Goal: Information Seeking & Learning: Learn about a topic

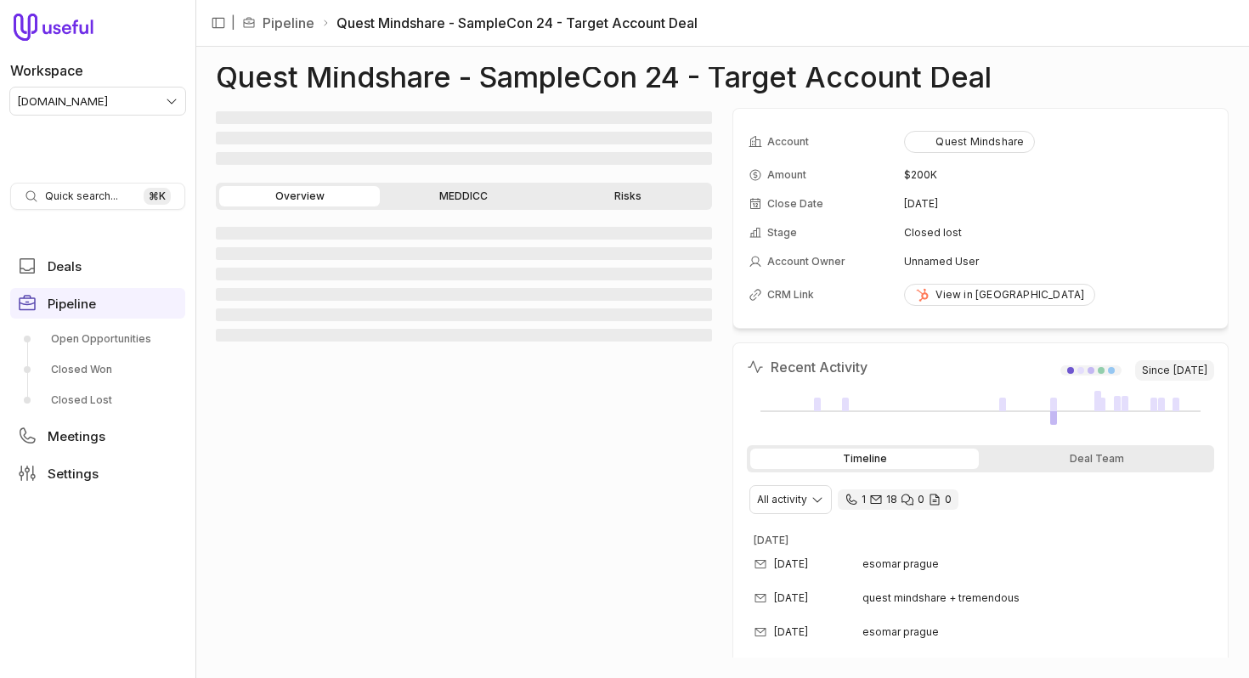
click at [487, 200] on link "MEDDICC" at bounding box center [463, 196] width 161 height 20
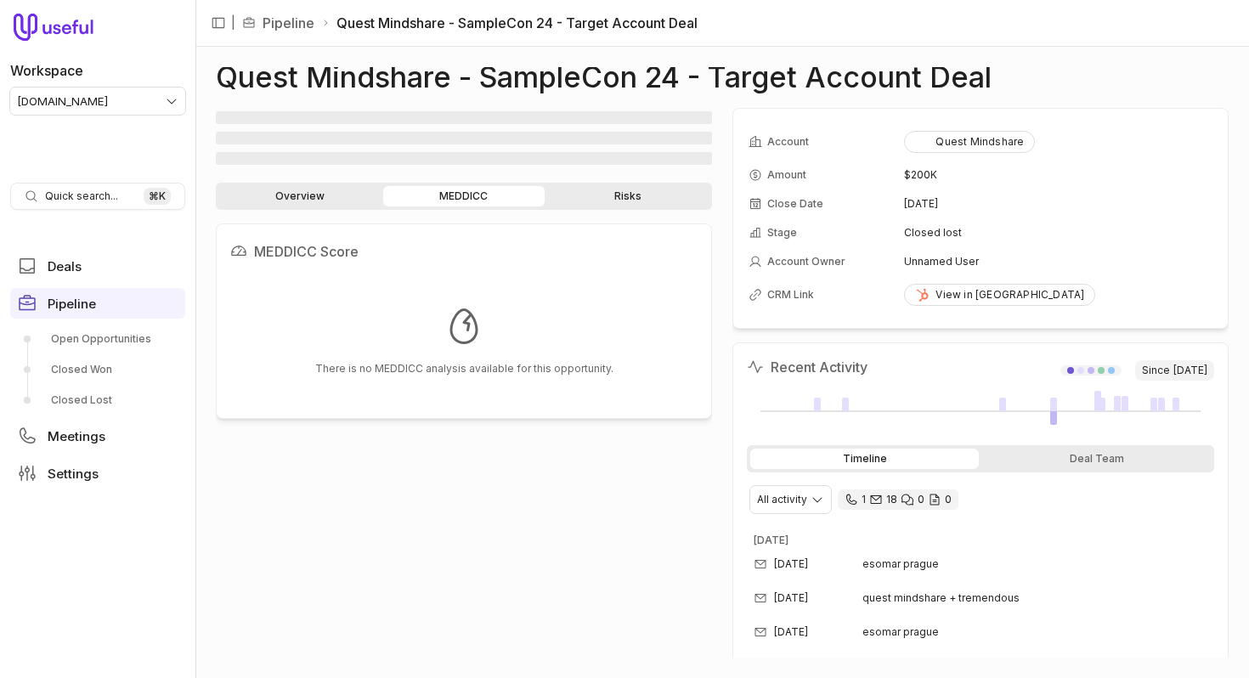
click at [615, 197] on link "Risks" at bounding box center [628, 196] width 161 height 20
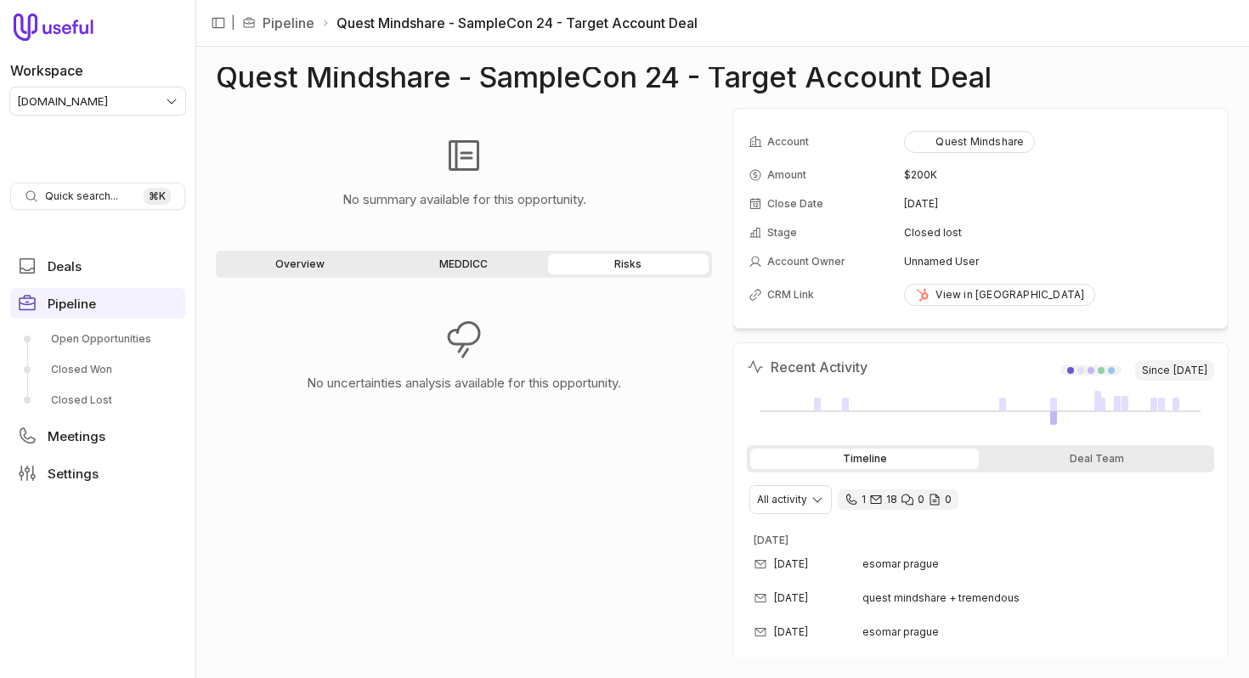
click at [312, 267] on link "Overview" at bounding box center [299, 264] width 161 height 20
click at [710, 304] on div "No summary available for this opportunity." at bounding box center [464, 356] width 496 height 129
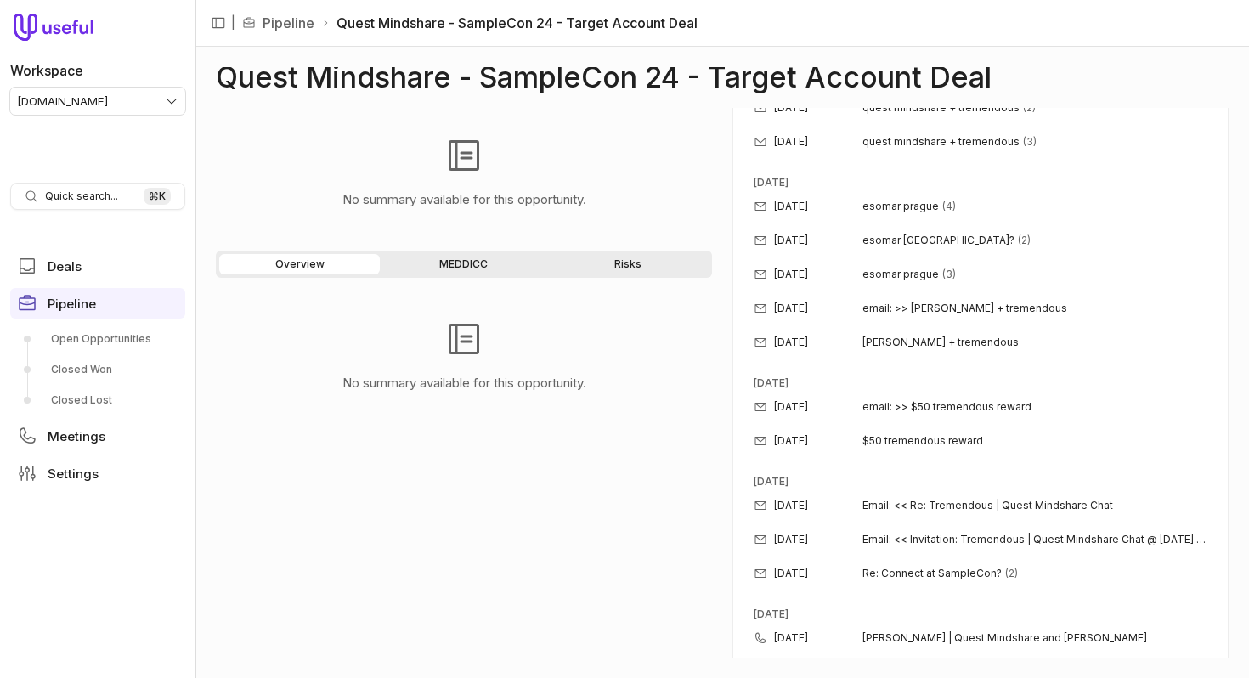
scroll to position [672, 0]
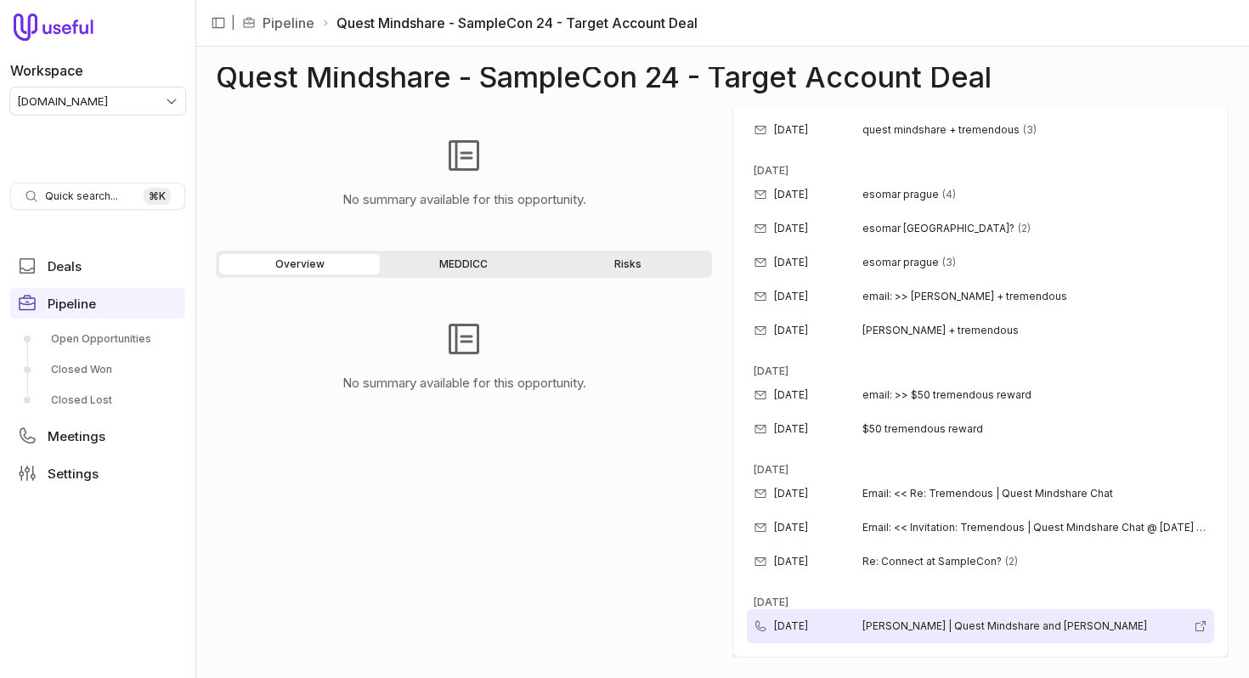
click at [950, 626] on span "[PERSON_NAME] | Quest Mindshare and [PERSON_NAME]" at bounding box center [1025, 627] width 325 height 14
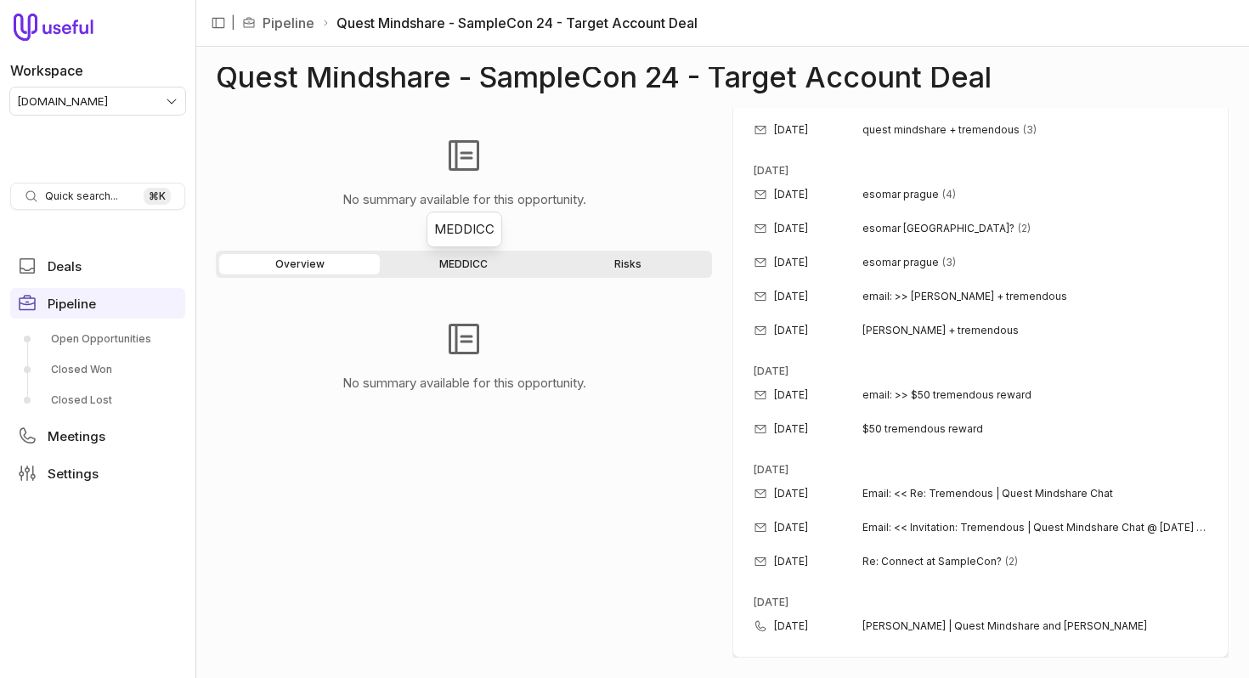
click at [501, 263] on link "MEDDICC" at bounding box center [463, 264] width 161 height 20
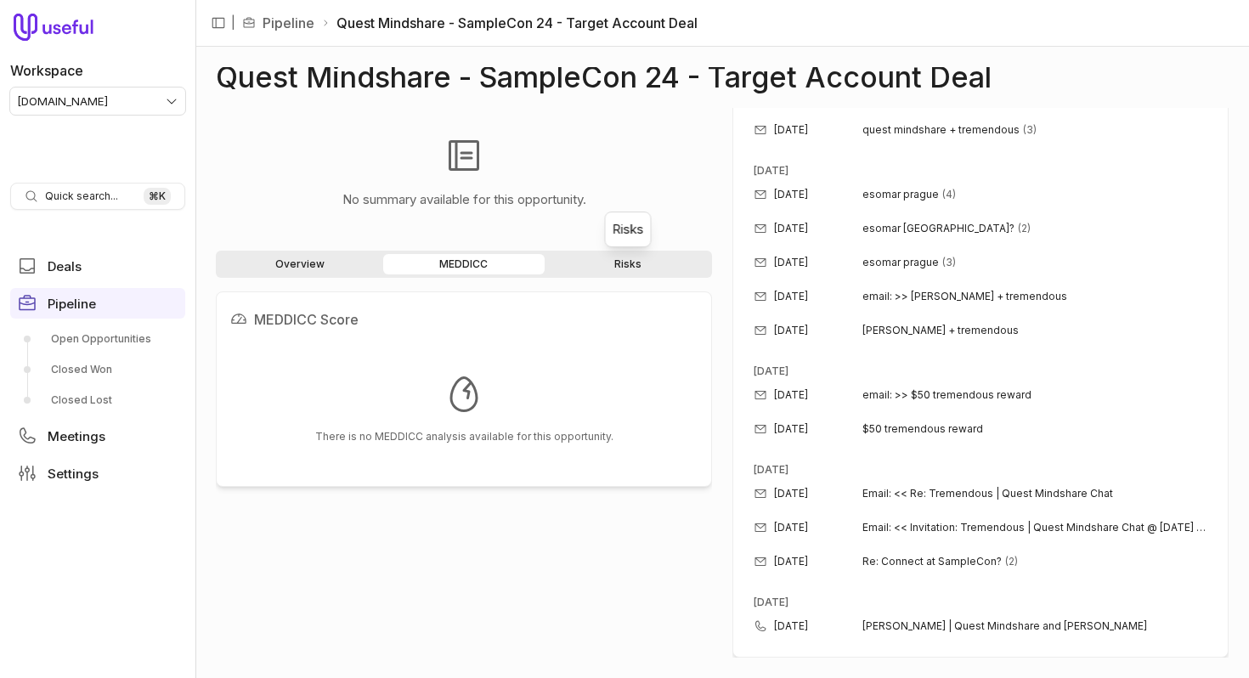
click at [618, 263] on link "Risks" at bounding box center [628, 264] width 161 height 20
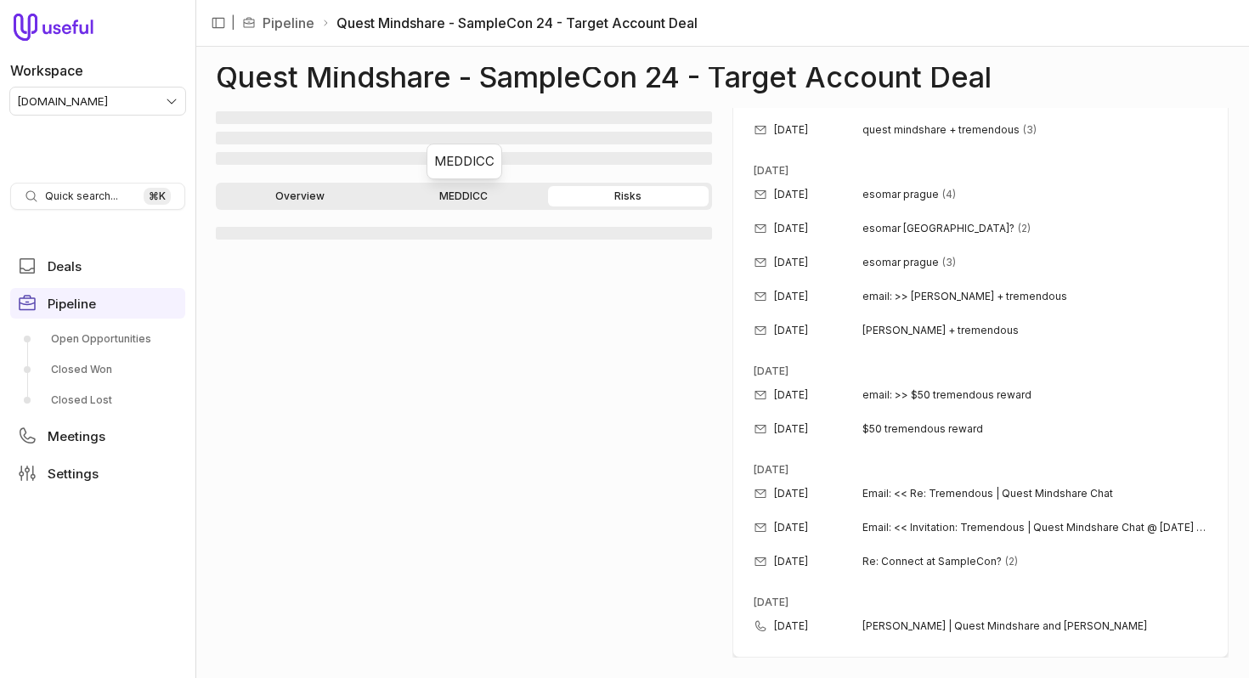
click at [461, 192] on link "MEDDICC" at bounding box center [463, 196] width 161 height 20
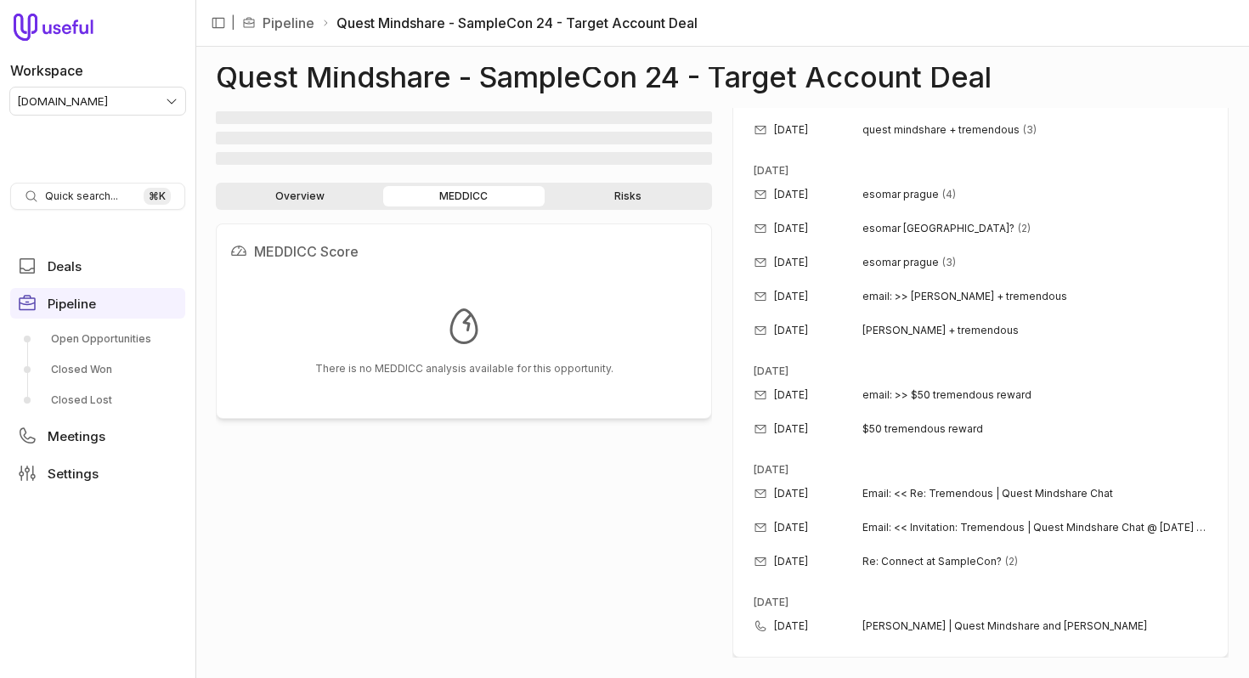
click at [336, 190] on link "Overview" at bounding box center [299, 196] width 161 height 20
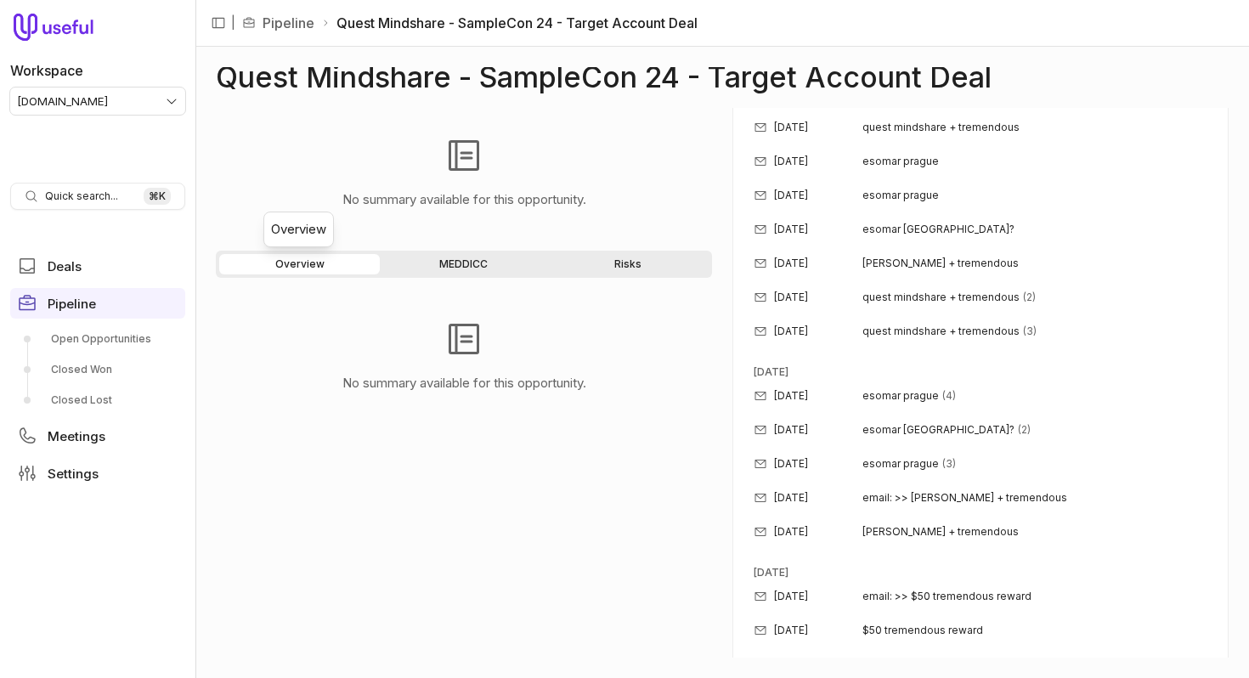
scroll to position [672, 0]
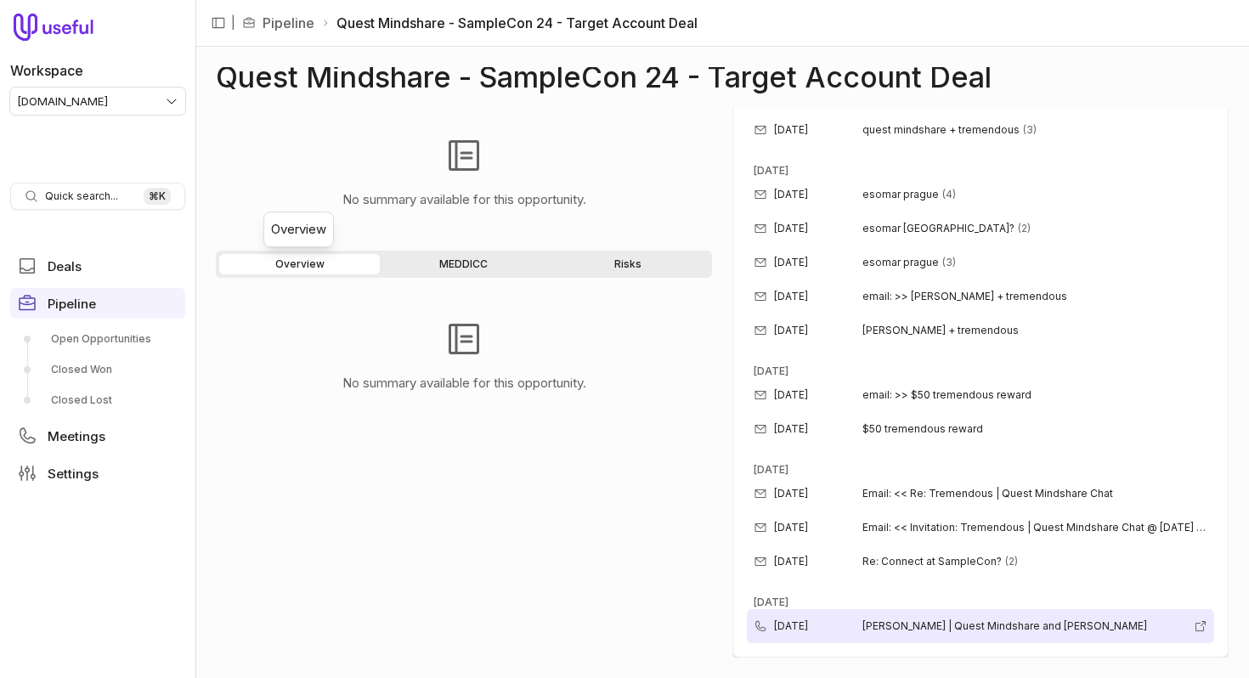
click at [801, 620] on time "[DATE]" at bounding box center [791, 627] width 34 height 14
